Goal: Task Accomplishment & Management: Manage account settings

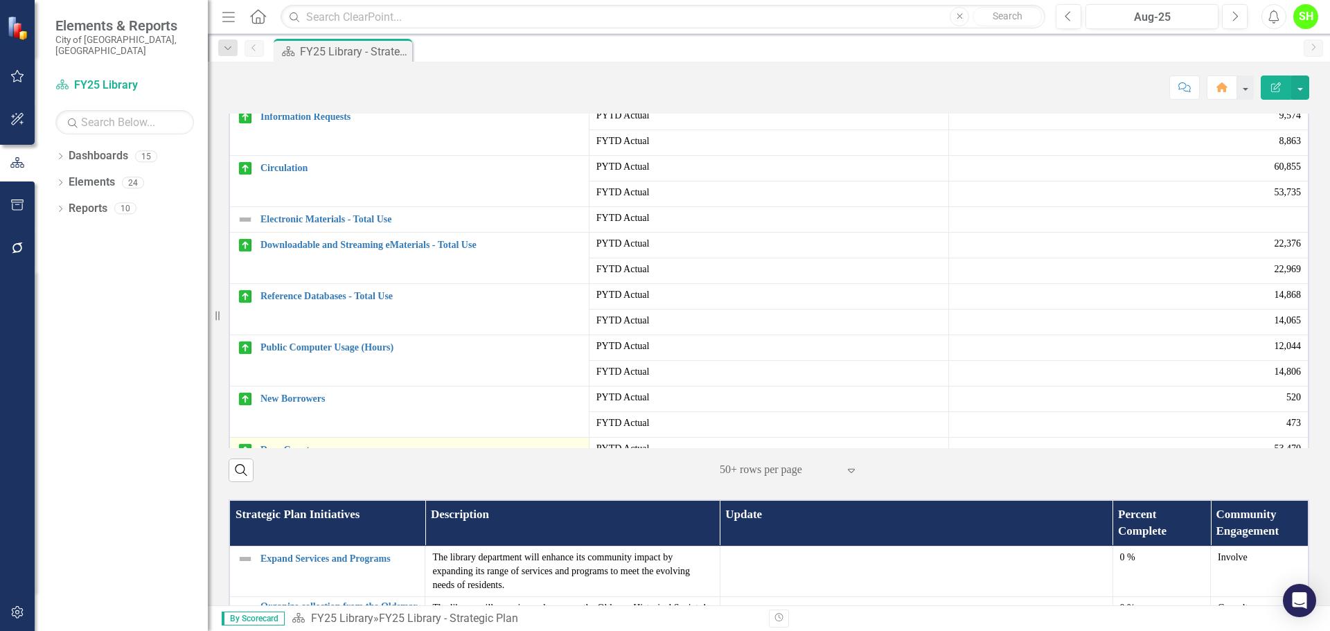
scroll to position [67, 0]
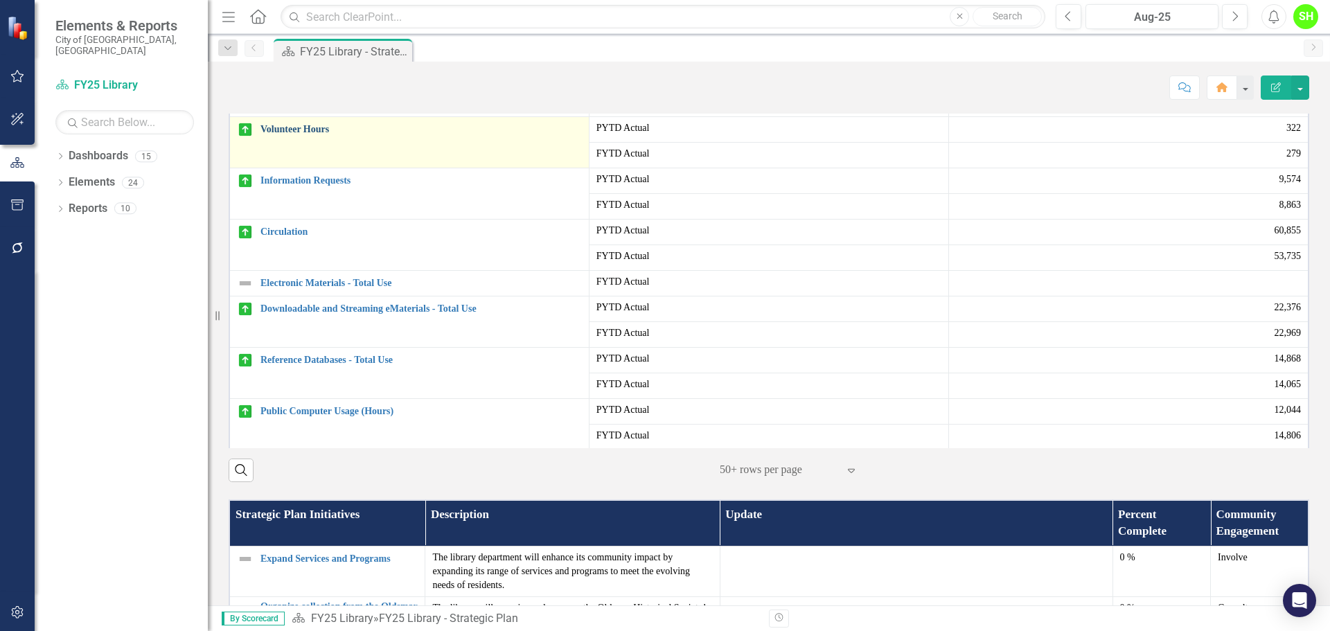
click at [301, 134] on link "Volunteer Hours" at bounding box center [422, 129] width 322 height 10
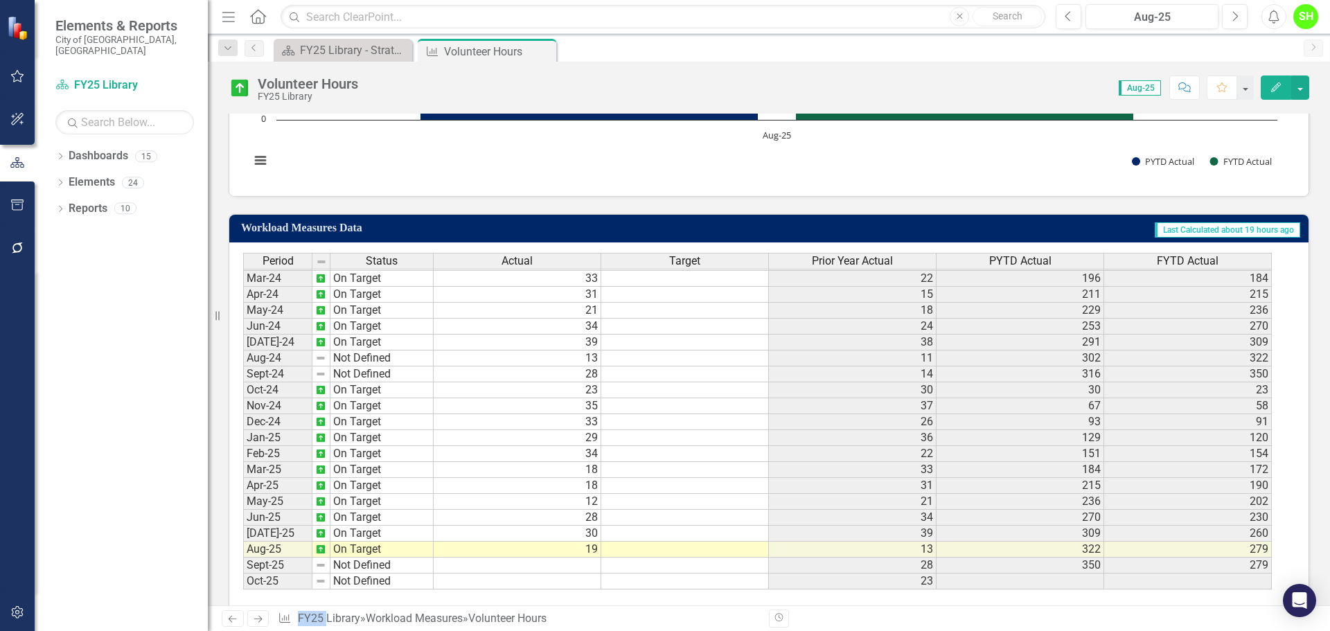
scroll to position [669, 0]
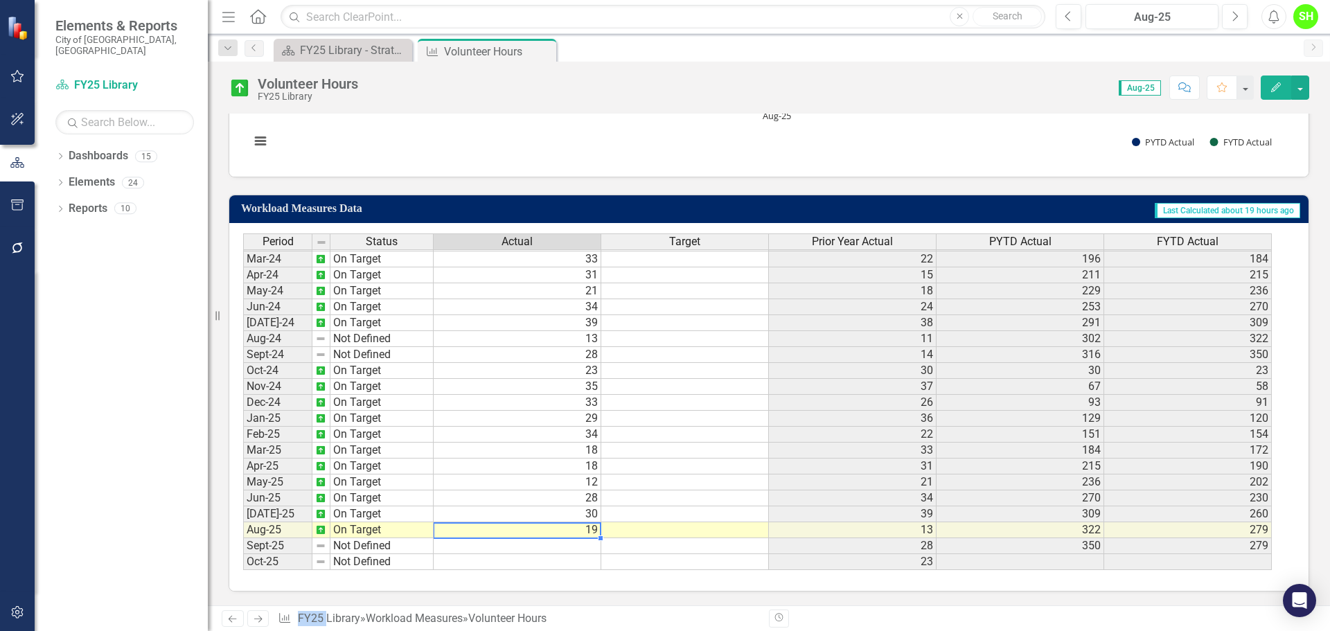
click at [587, 530] on td "19" at bounding box center [518, 530] width 168 height 16
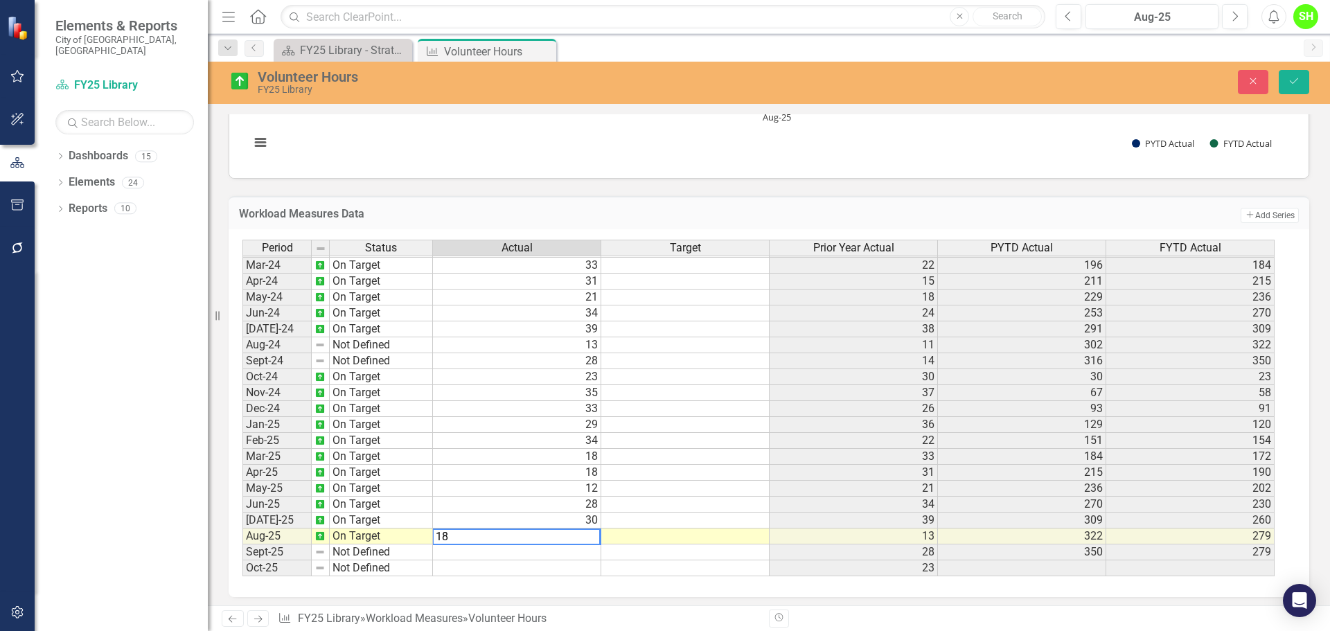
type textarea "1"
type textarea "24"
click at [1294, 76] on icon "Save" at bounding box center [1294, 81] width 12 height 10
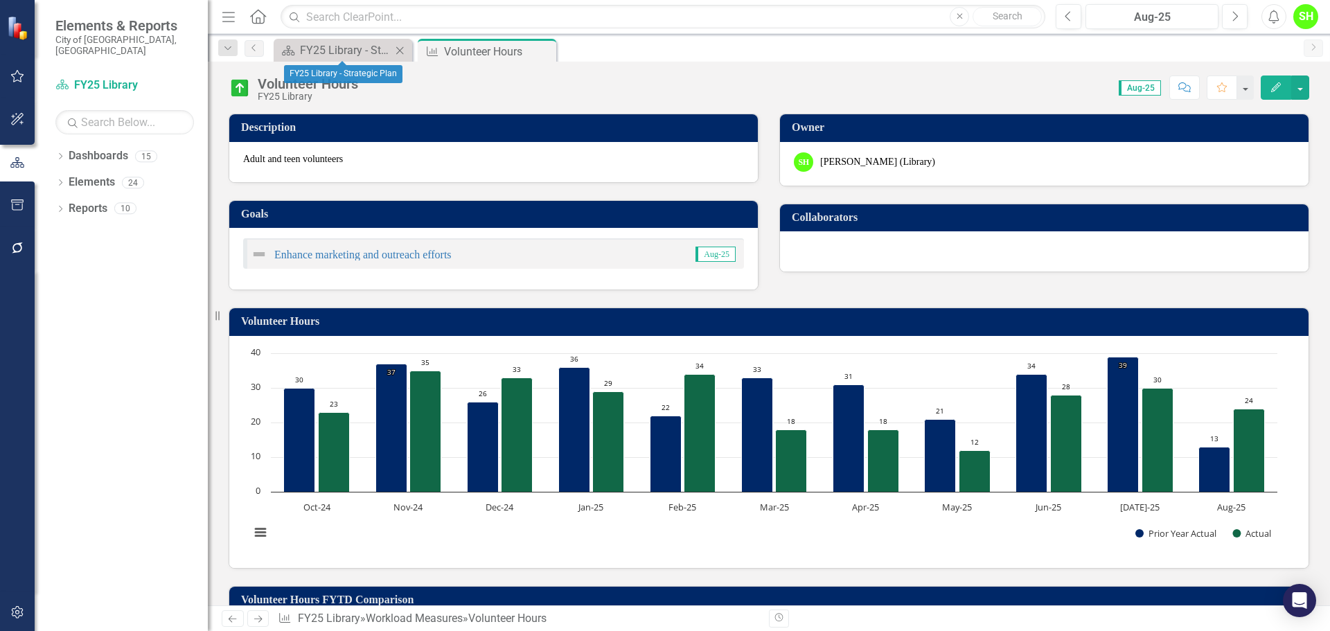
click at [317, 41] on div "Dashboard FY25 Library - Strategic Plan Close" at bounding box center [343, 50] width 139 height 23
click at [317, 46] on div "FY25 Library - Strategic Plan" at bounding box center [345, 50] width 91 height 17
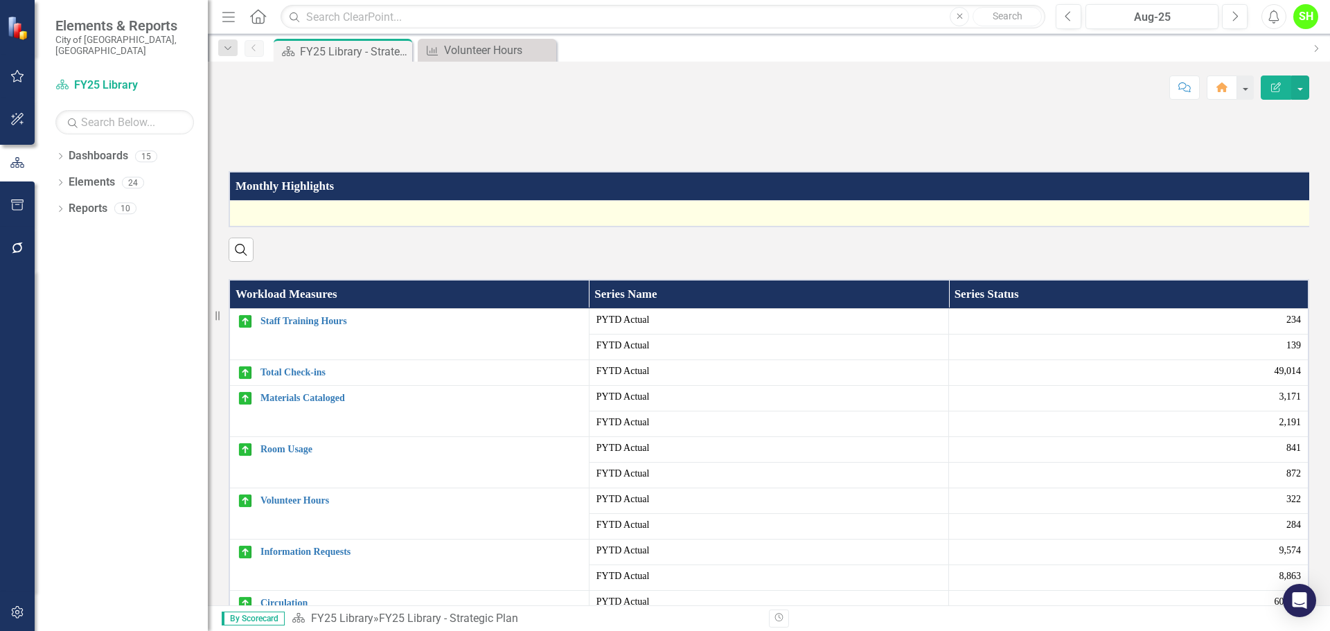
click at [298, 222] on div at bounding box center [775, 213] width 1076 height 17
click at [298, 222] on div at bounding box center [769, 213] width 1064 height 17
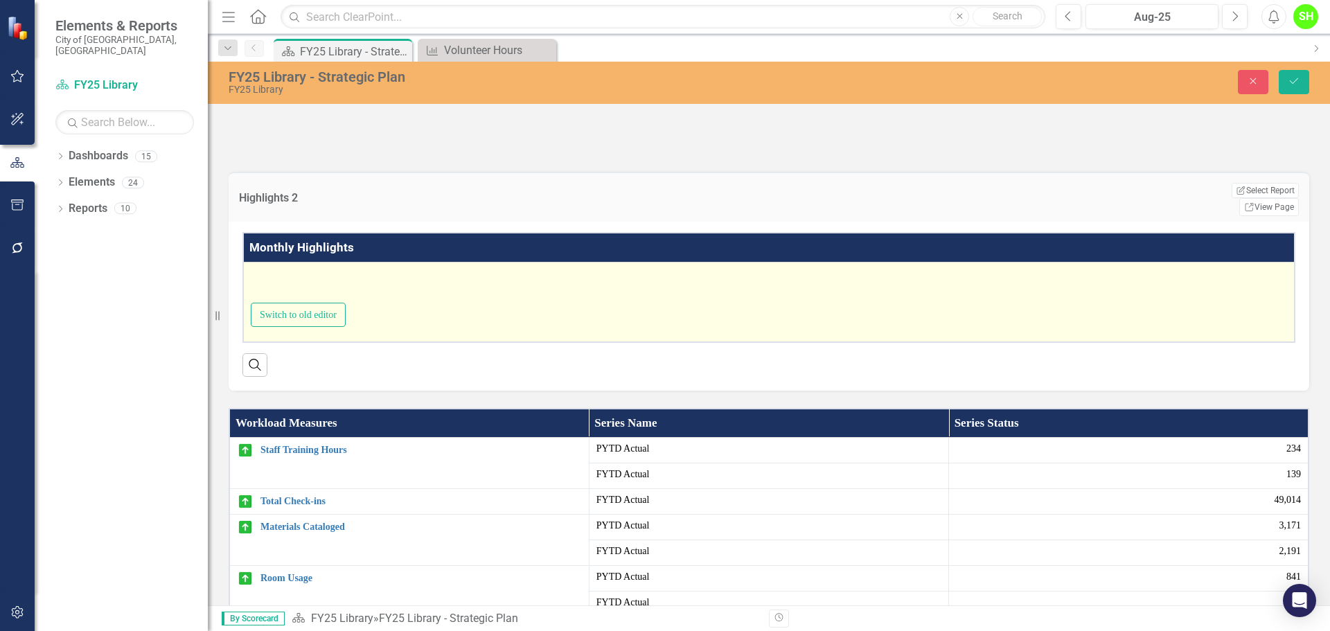
click at [298, 303] on div at bounding box center [769, 285] width 1037 height 36
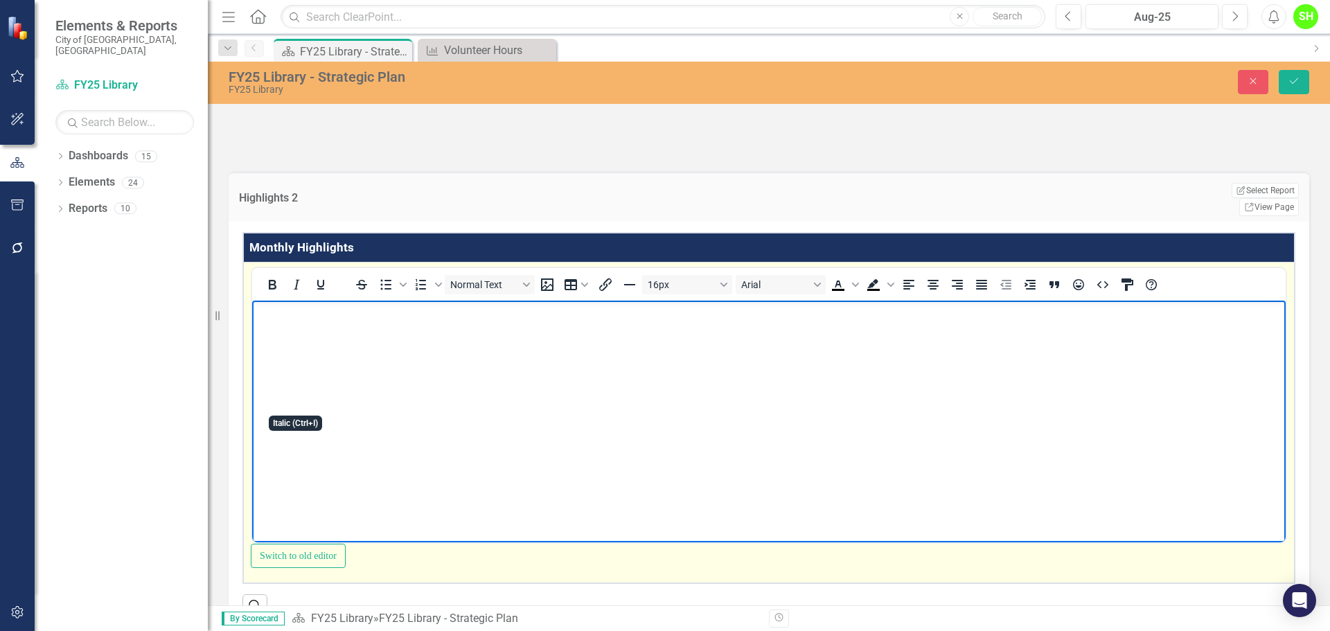
click at [300, 353] on body "Rich Text Area. Press ALT-0 for help." at bounding box center [769, 404] width 1034 height 208
click at [333, 310] on p "Programs for Fall and winter were planned for inclusion in the next magazine." at bounding box center [769, 312] width 1027 height 17
click at [644, 315] on p "Programs for fall and winter were planned for inclusion in the next magazine." at bounding box center [769, 312] width 1027 height 17
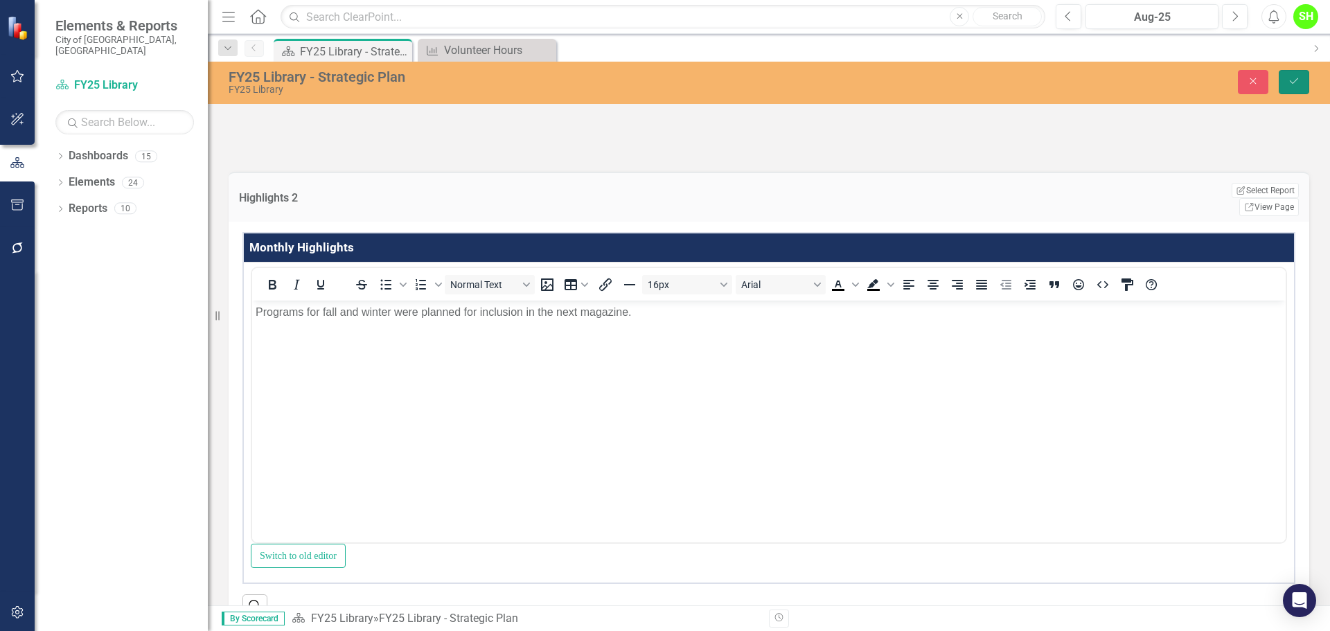
click at [1292, 72] on button "Save" at bounding box center [1294, 82] width 30 height 24
